Goal: Task Accomplishment & Management: Manage account settings

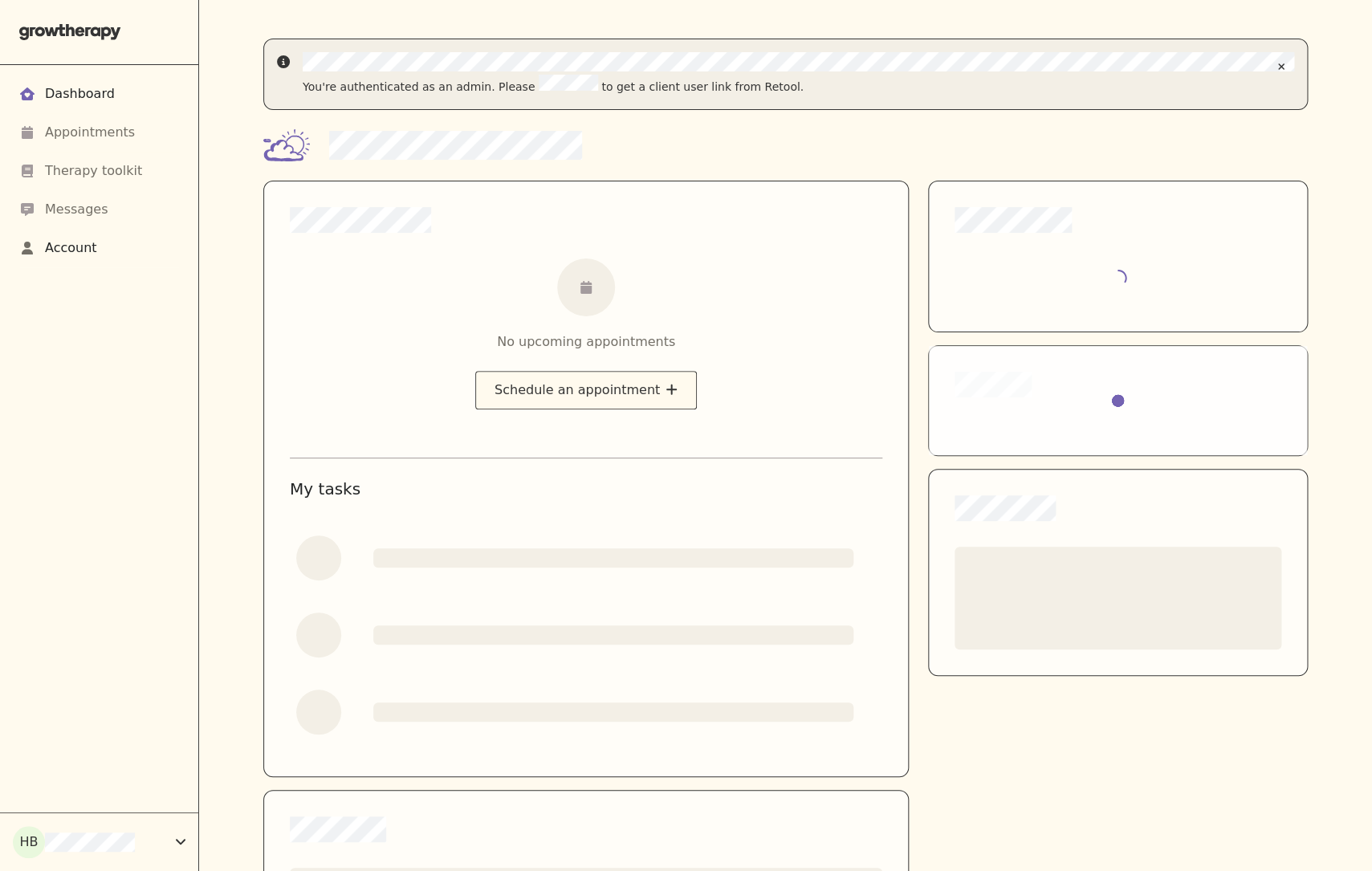
click at [115, 247] on div "Account" at bounding box center [98, 248] width 159 height 19
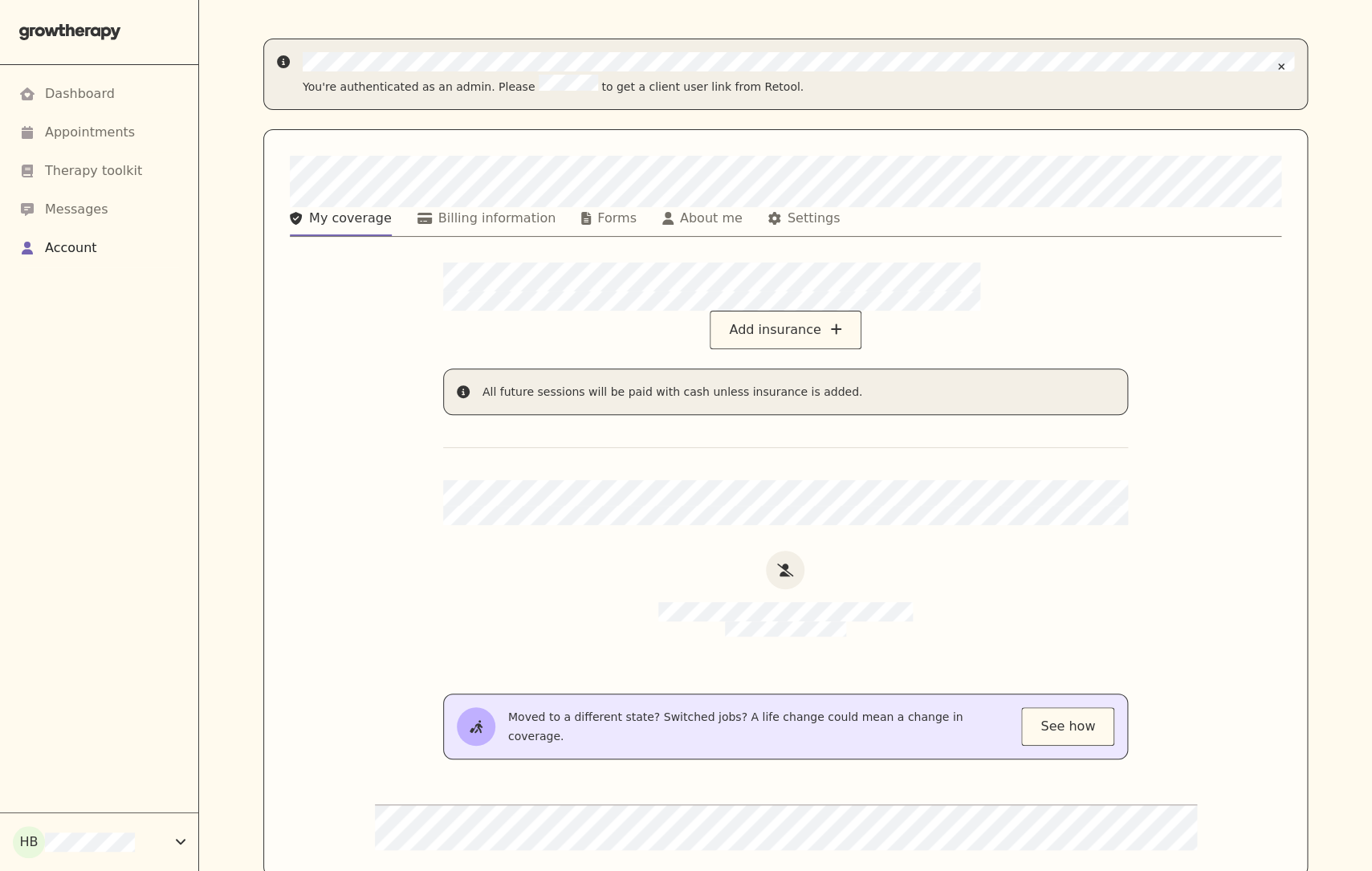
click at [403, 527] on div "Add insurance All future sessions will be paid with cash unless insurance is ad…" at bounding box center [786, 557] width 822 height 588
click at [485, 236] on nav "My coverage Billing information Forms About me Settings" at bounding box center [785, 222] width 991 height 30
click at [470, 219] on div "Billing information" at bounding box center [497, 218] width 117 height 19
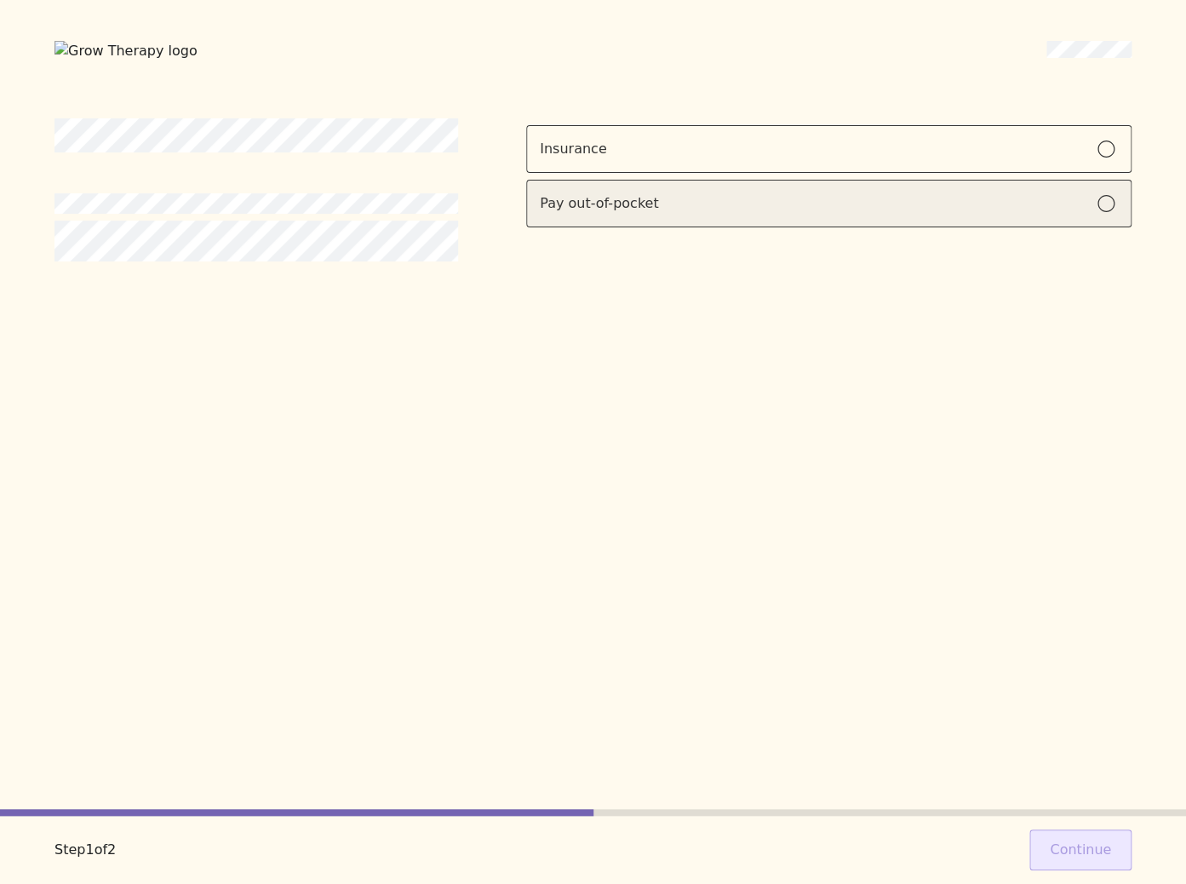
click at [663, 201] on div "Pay out-of-pocket" at bounding box center [829, 203] width 578 height 20
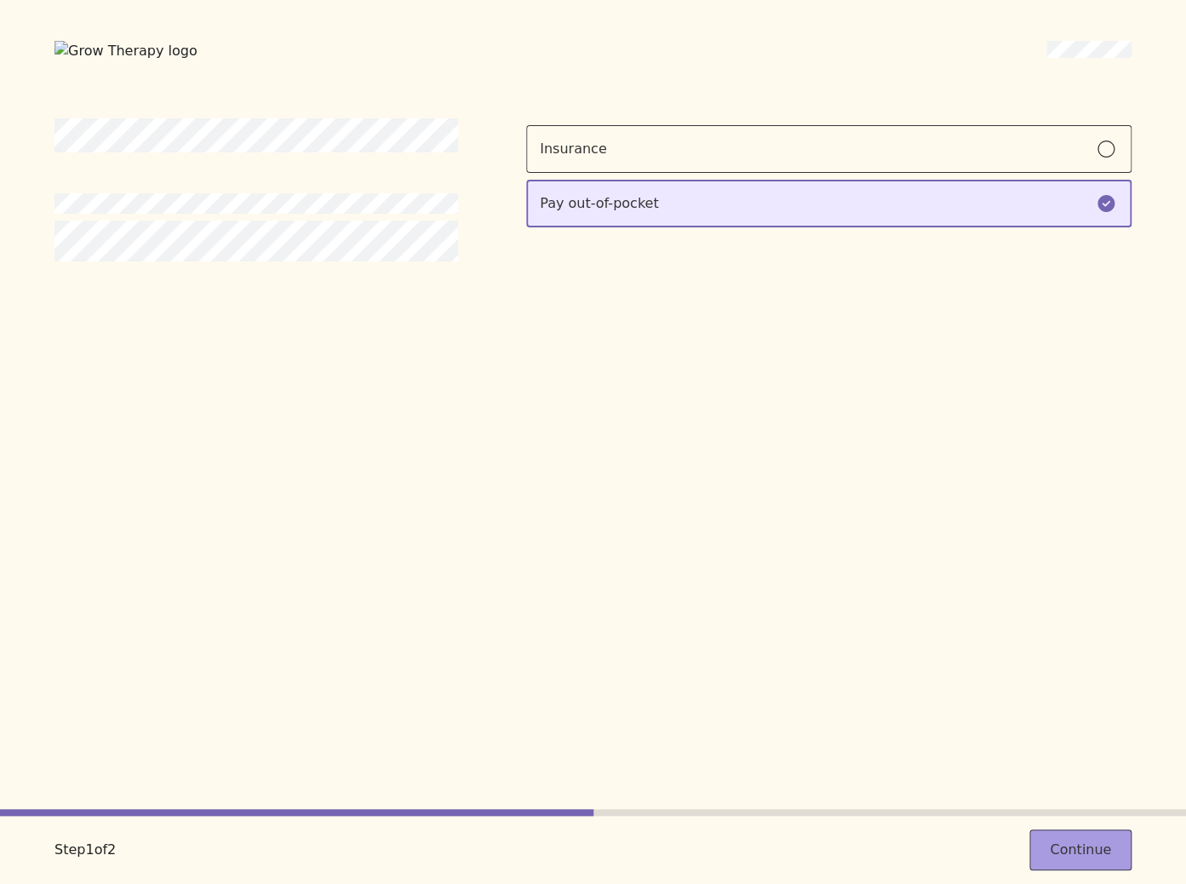
click at [1046, 840] on button "Continue" at bounding box center [1081, 850] width 102 height 41
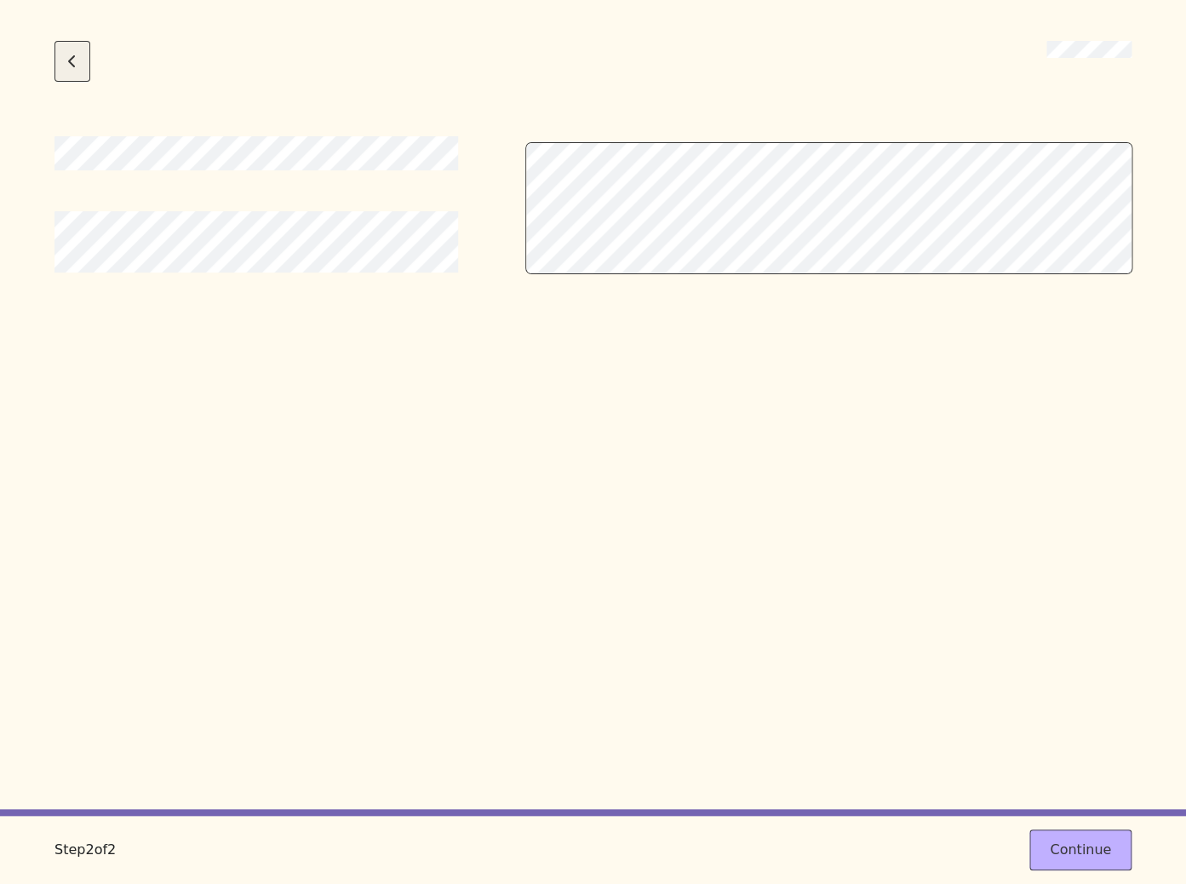
click at [86, 66] on button "Go back to the previous step" at bounding box center [73, 61] width 36 height 41
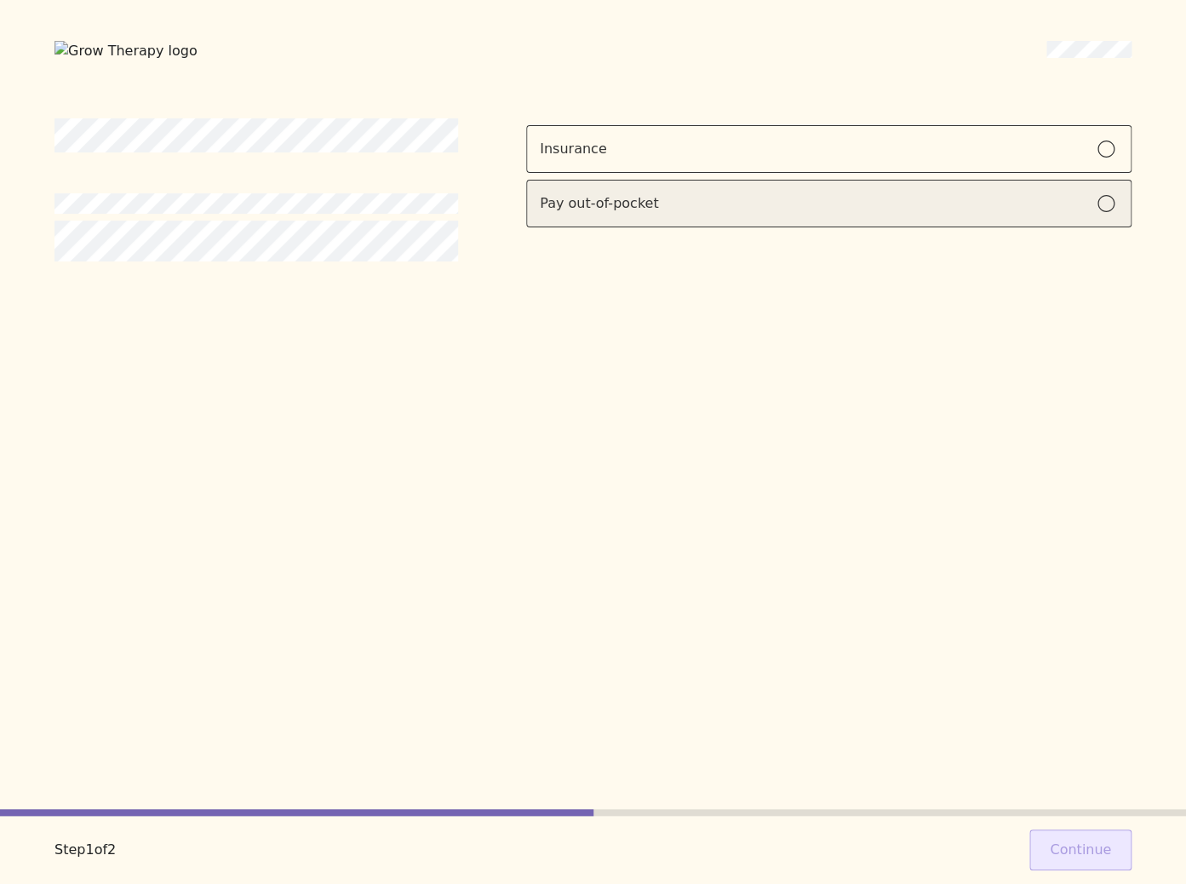
click at [747, 218] on label "Pay out-of-pocket" at bounding box center [829, 204] width 606 height 48
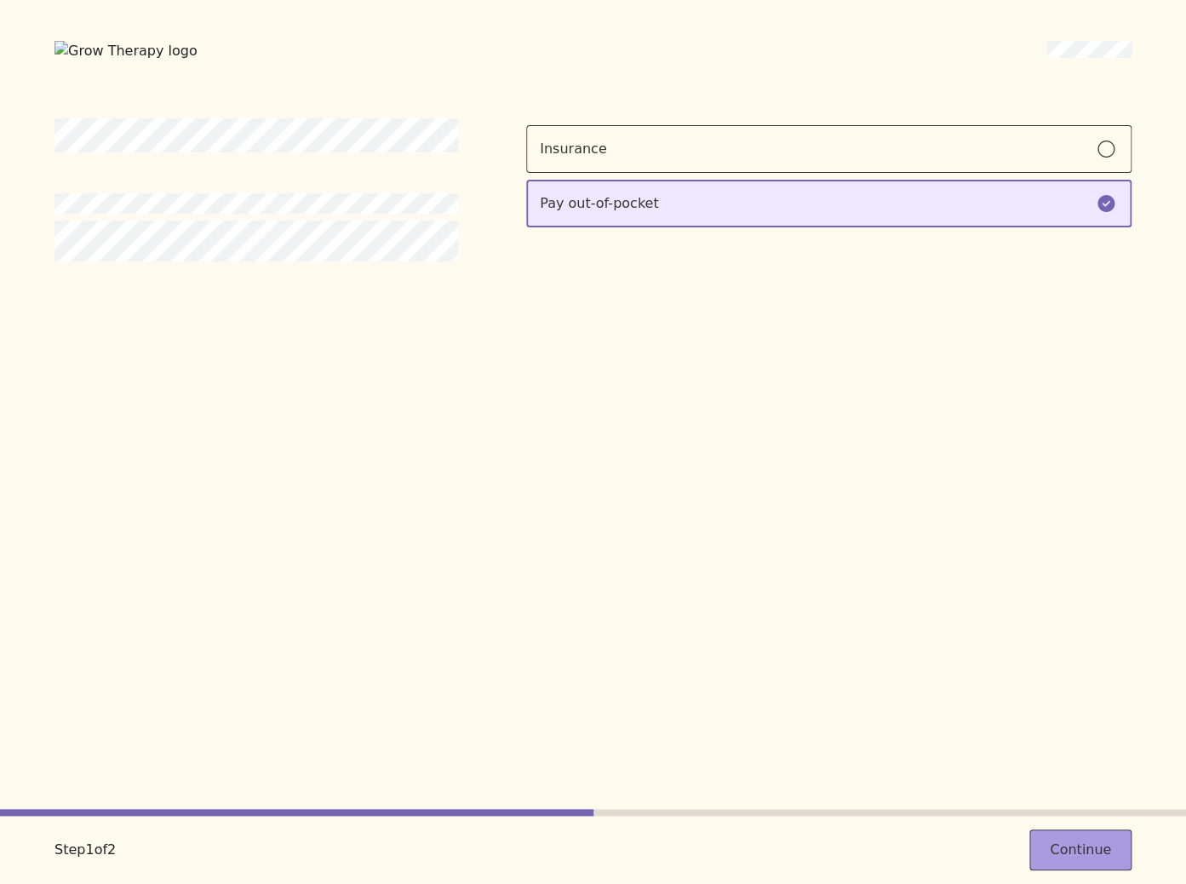
click at [1066, 850] on button "Continue" at bounding box center [1081, 850] width 102 height 41
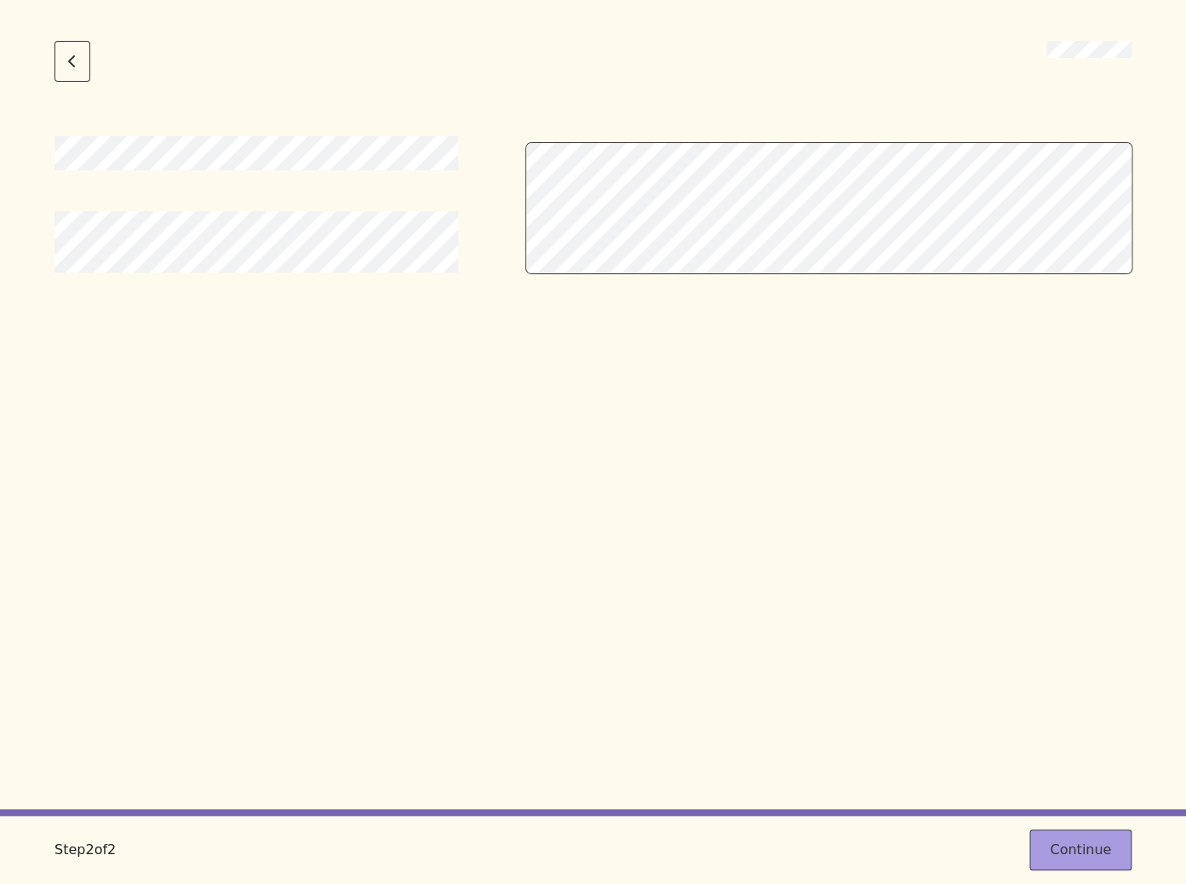
click at [1056, 851] on button "Continue" at bounding box center [1081, 850] width 102 height 41
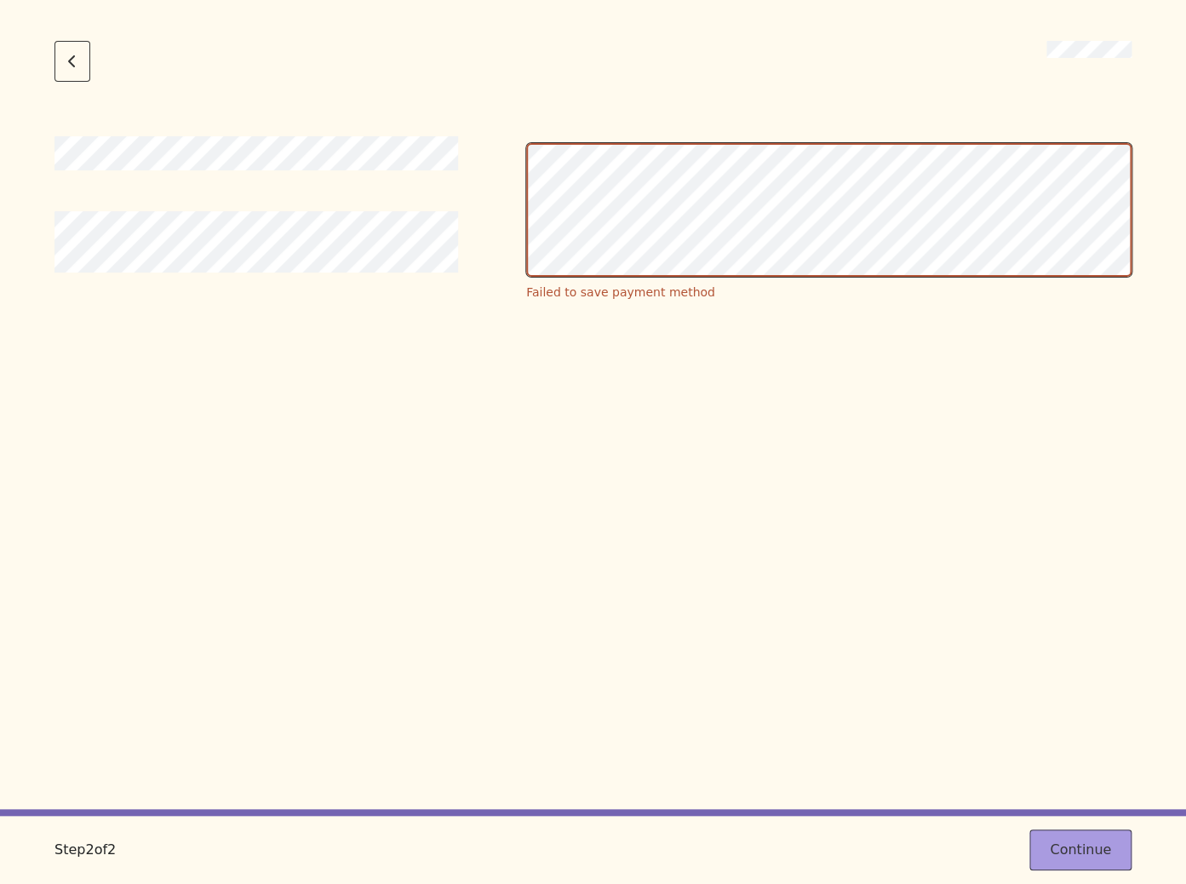
click at [1052, 839] on button "Continue" at bounding box center [1081, 850] width 102 height 41
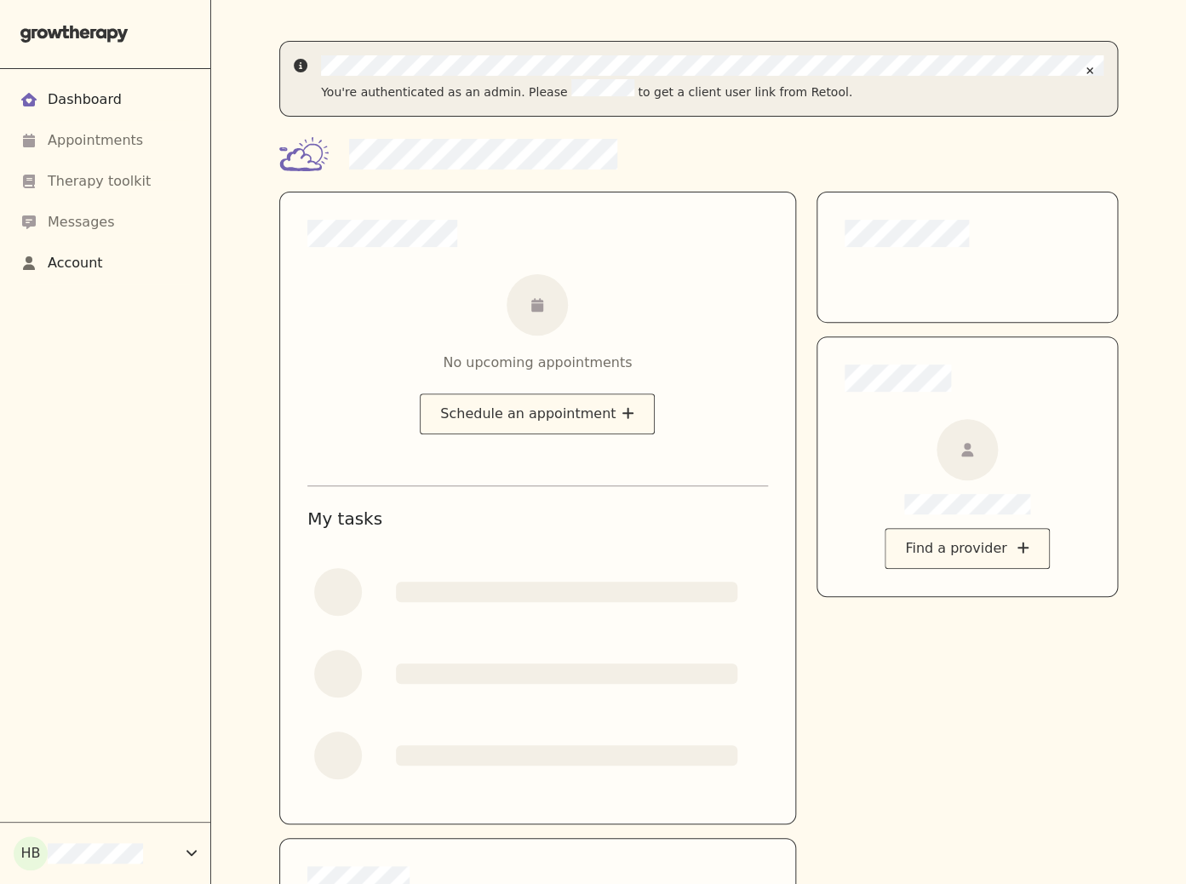
click at [100, 255] on div "Account" at bounding box center [75, 263] width 55 height 20
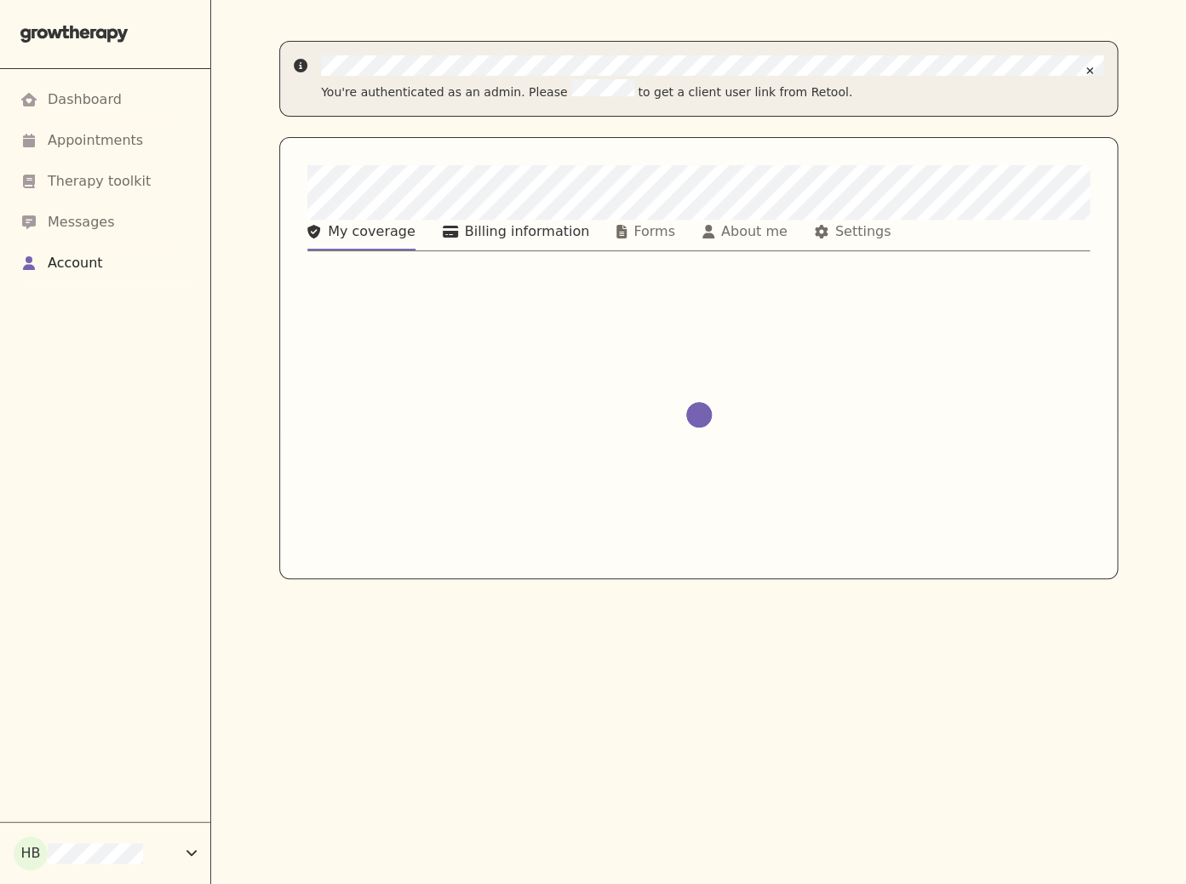
click at [512, 235] on div "Billing information" at bounding box center [527, 231] width 124 height 20
